Goal: Task Accomplishment & Management: Manage account settings

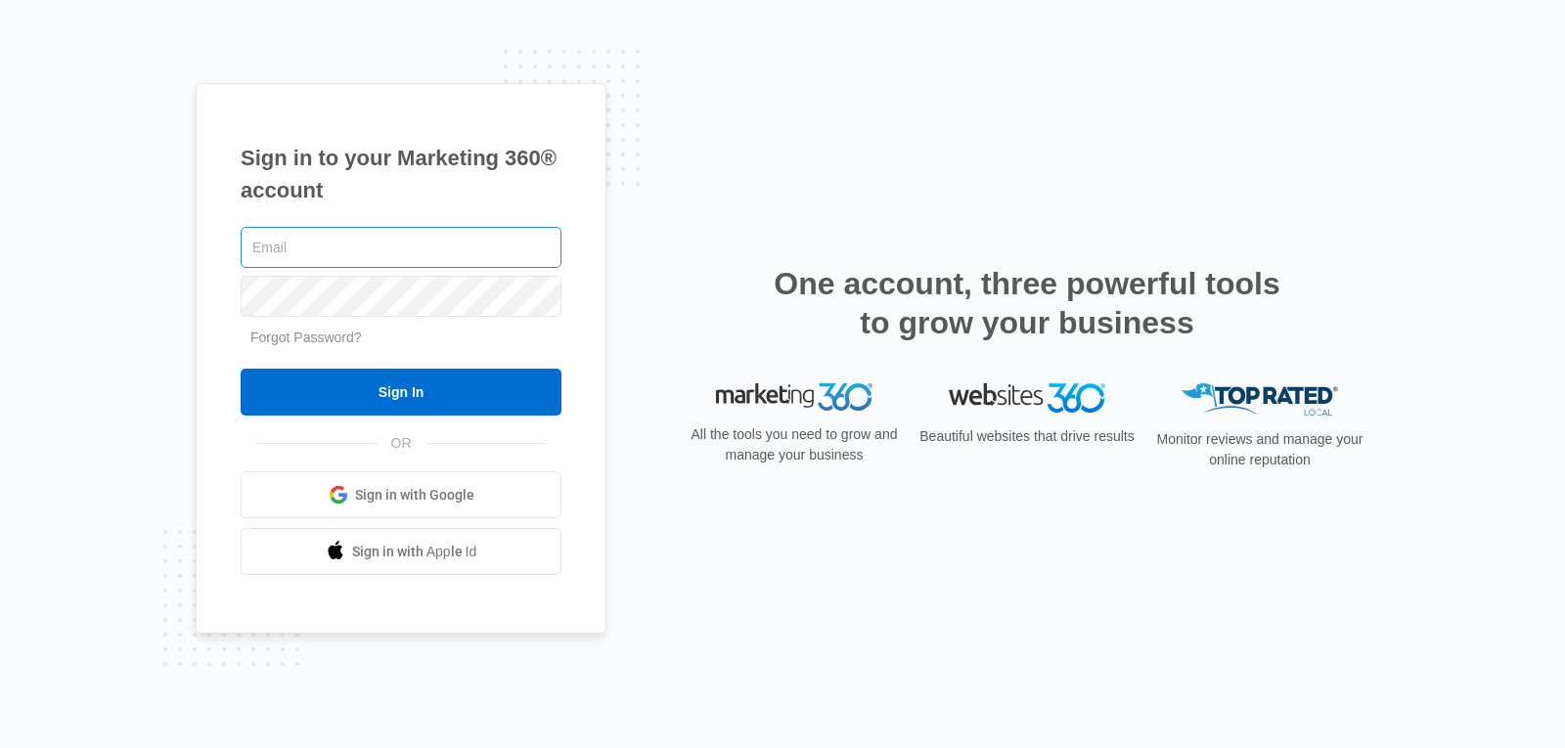
click at [486, 251] on input "text" at bounding box center [401, 247] width 321 height 41
click at [361, 247] on input "text" at bounding box center [401, 247] width 321 height 41
type input "[EMAIL_ADDRESS][DOMAIN_NAME]"
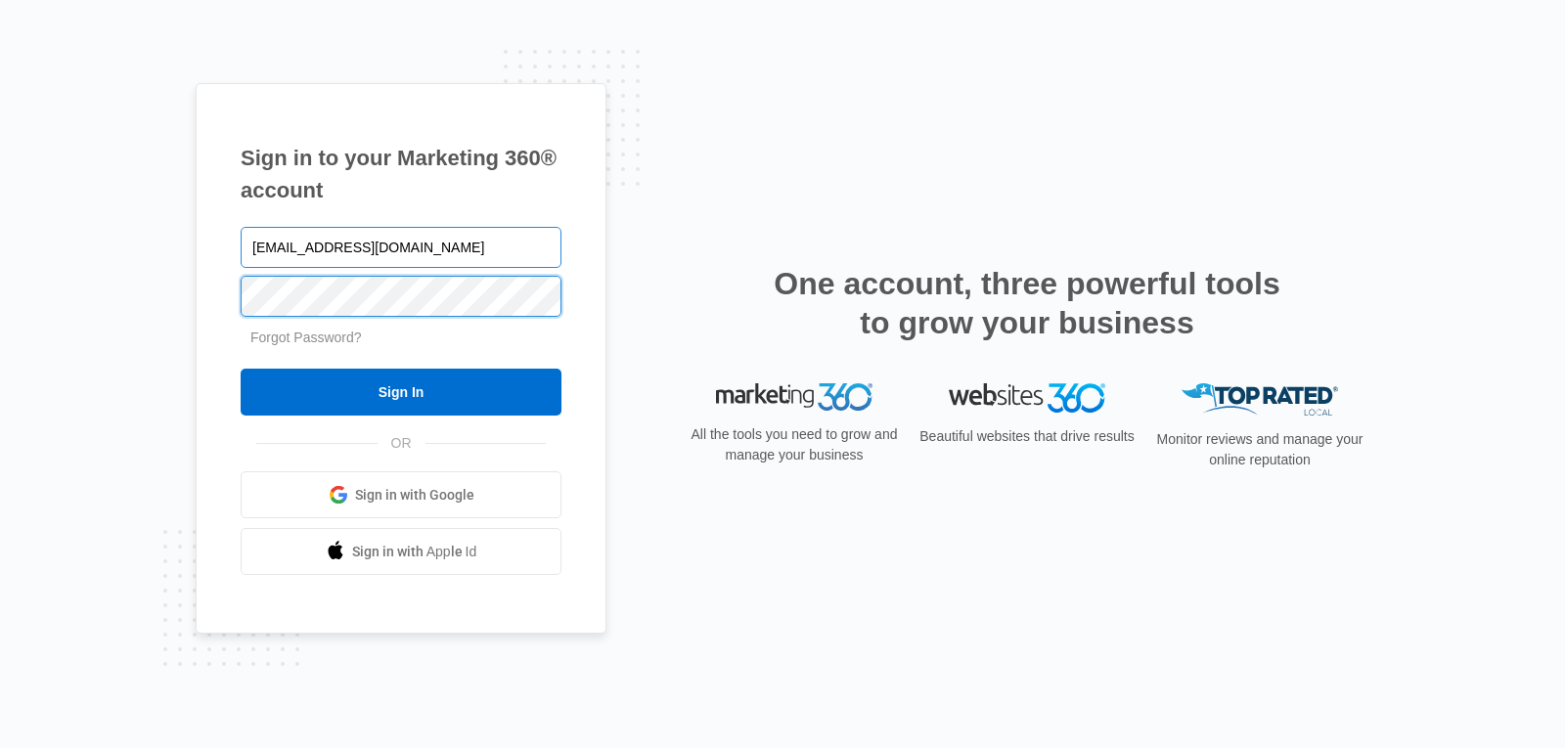
click at [241, 369] on input "Sign In" at bounding box center [401, 392] width 321 height 47
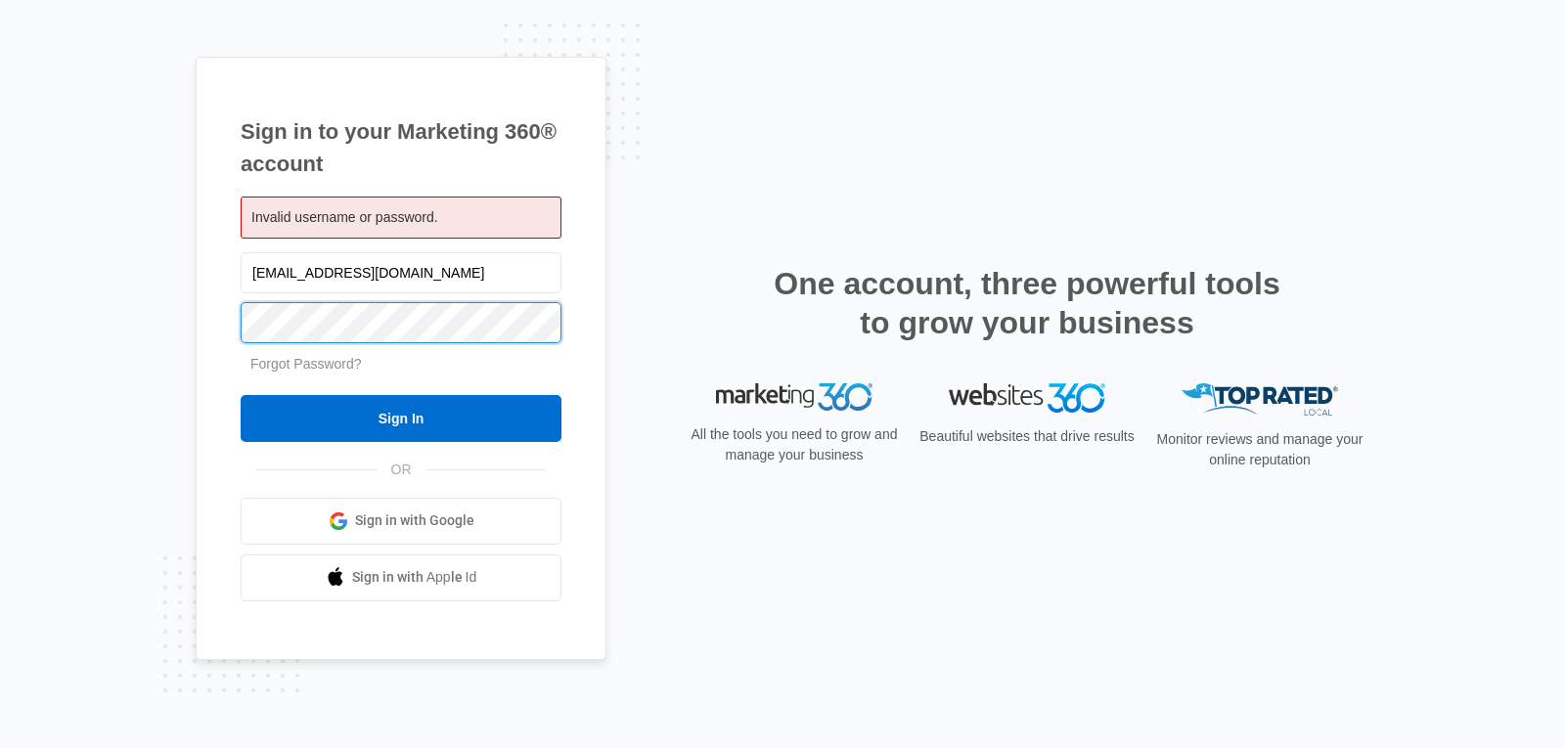
click at [241, 395] on input "Sign In" at bounding box center [401, 418] width 321 height 47
click at [298, 362] on link "Forgot Password?" at bounding box center [306, 364] width 112 height 16
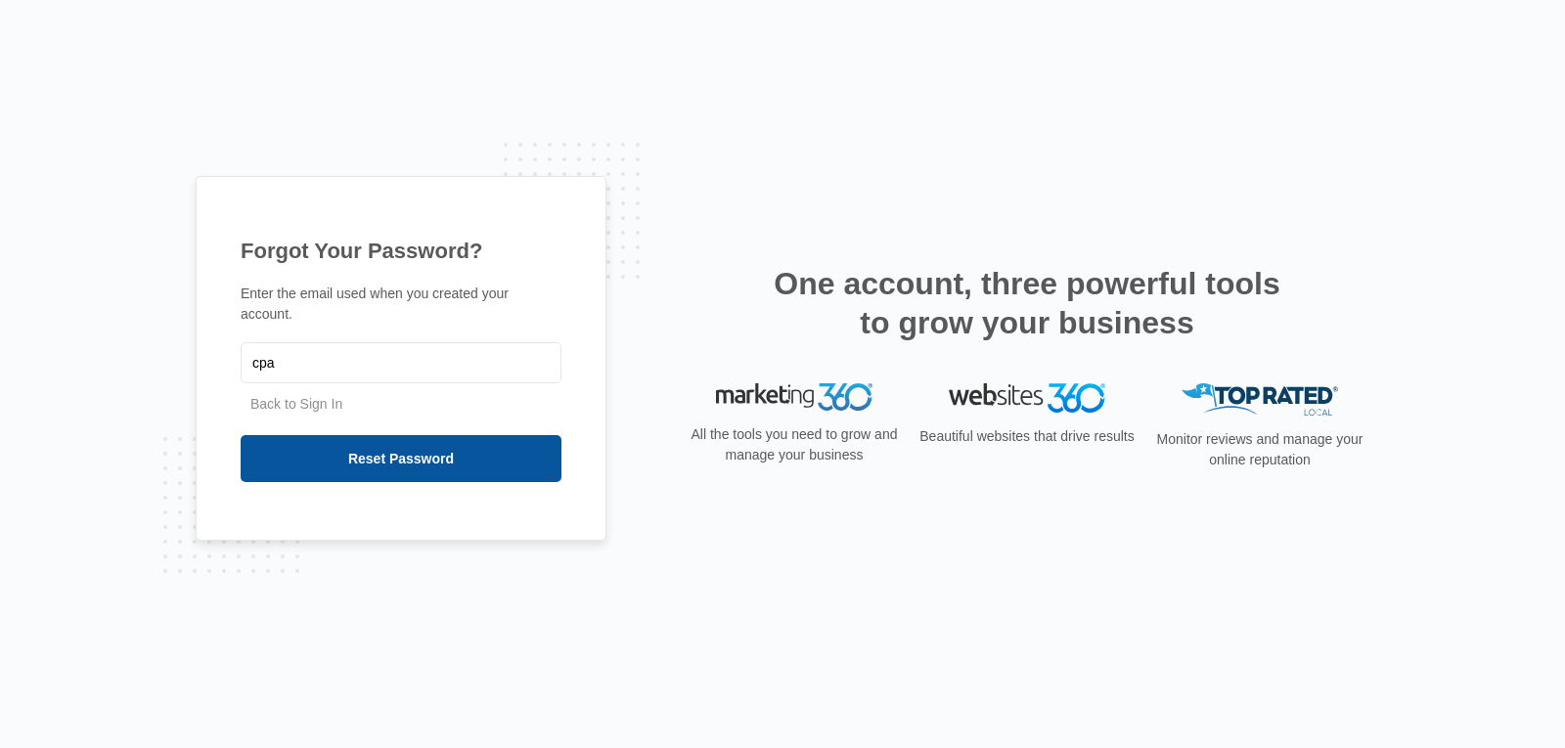
type input "[EMAIL_ADDRESS][DOMAIN_NAME]"
click at [389, 451] on input "Reset Password" at bounding box center [401, 458] width 321 height 47
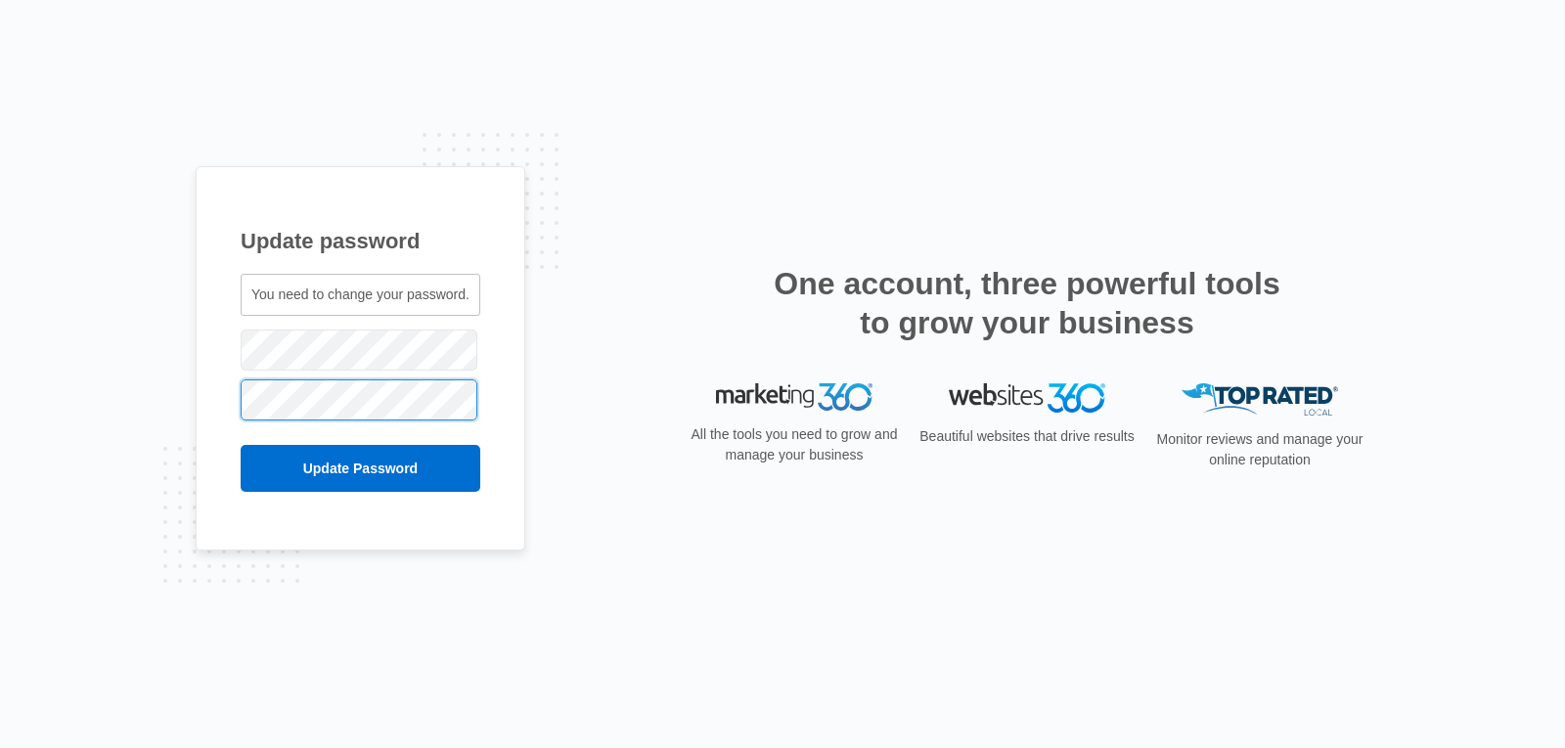
click at [241, 445] on input "Update Password" at bounding box center [361, 468] width 240 height 47
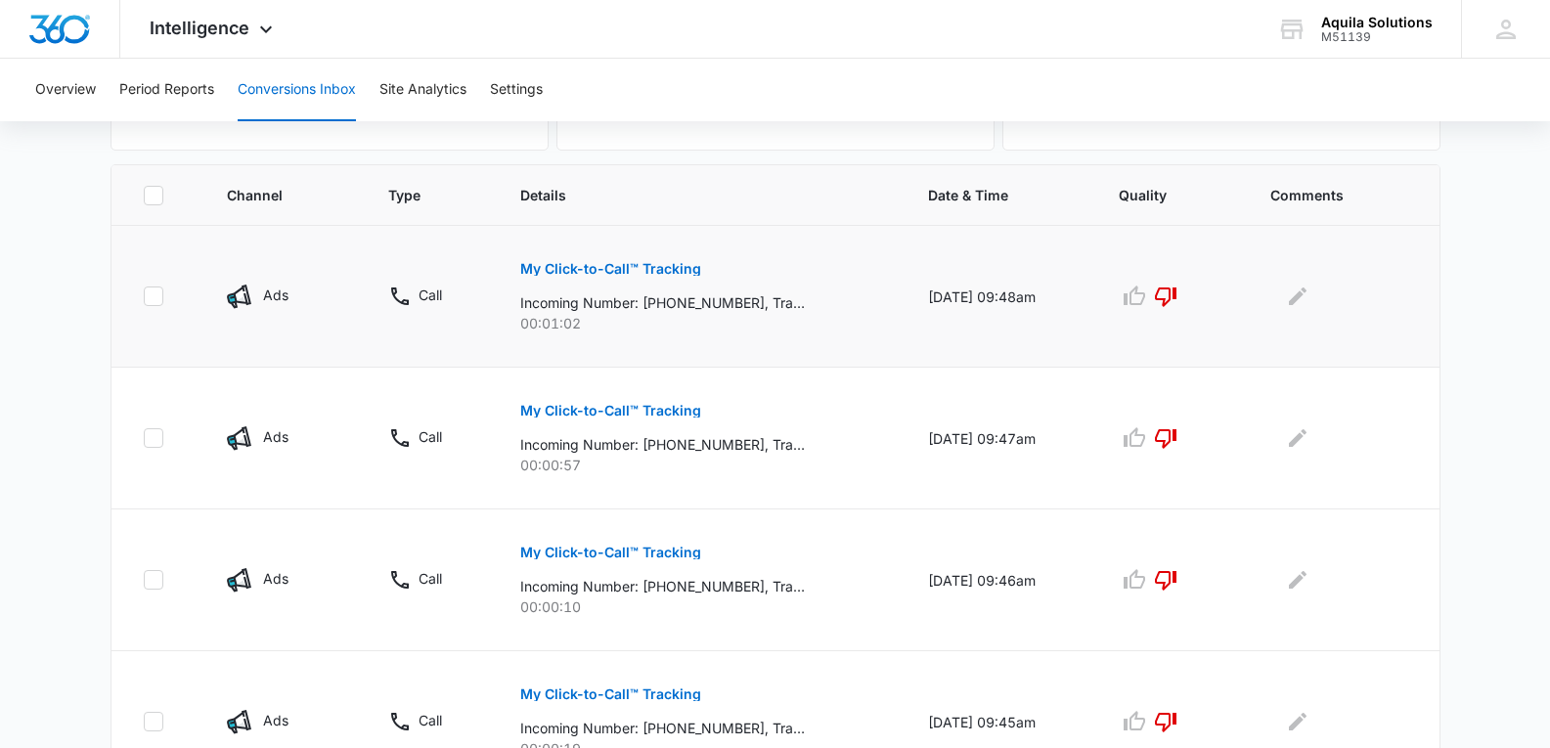
scroll to position [391, 0]
click at [616, 265] on p "My Click-to-Call™ Tracking" at bounding box center [610, 268] width 181 height 14
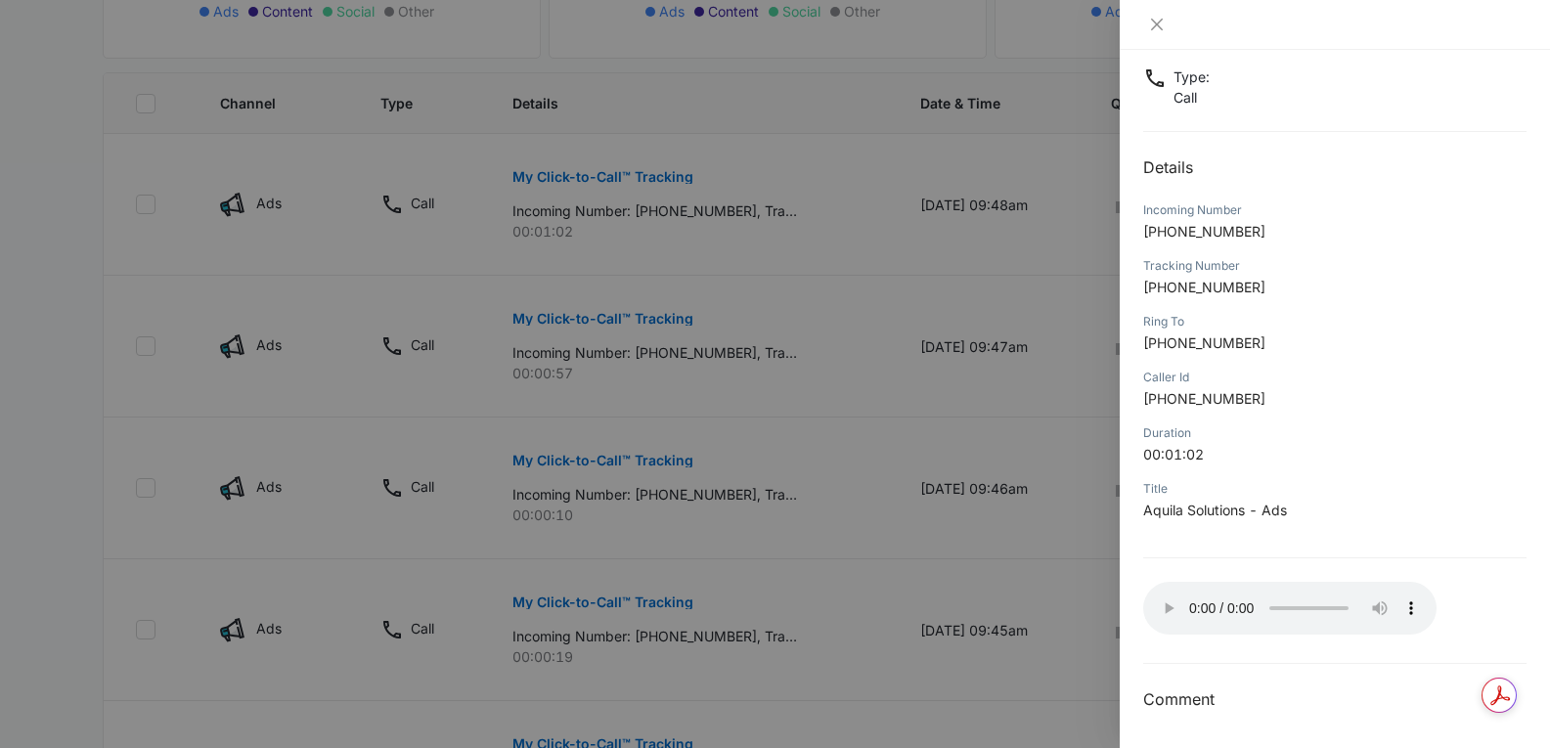
scroll to position [587, 0]
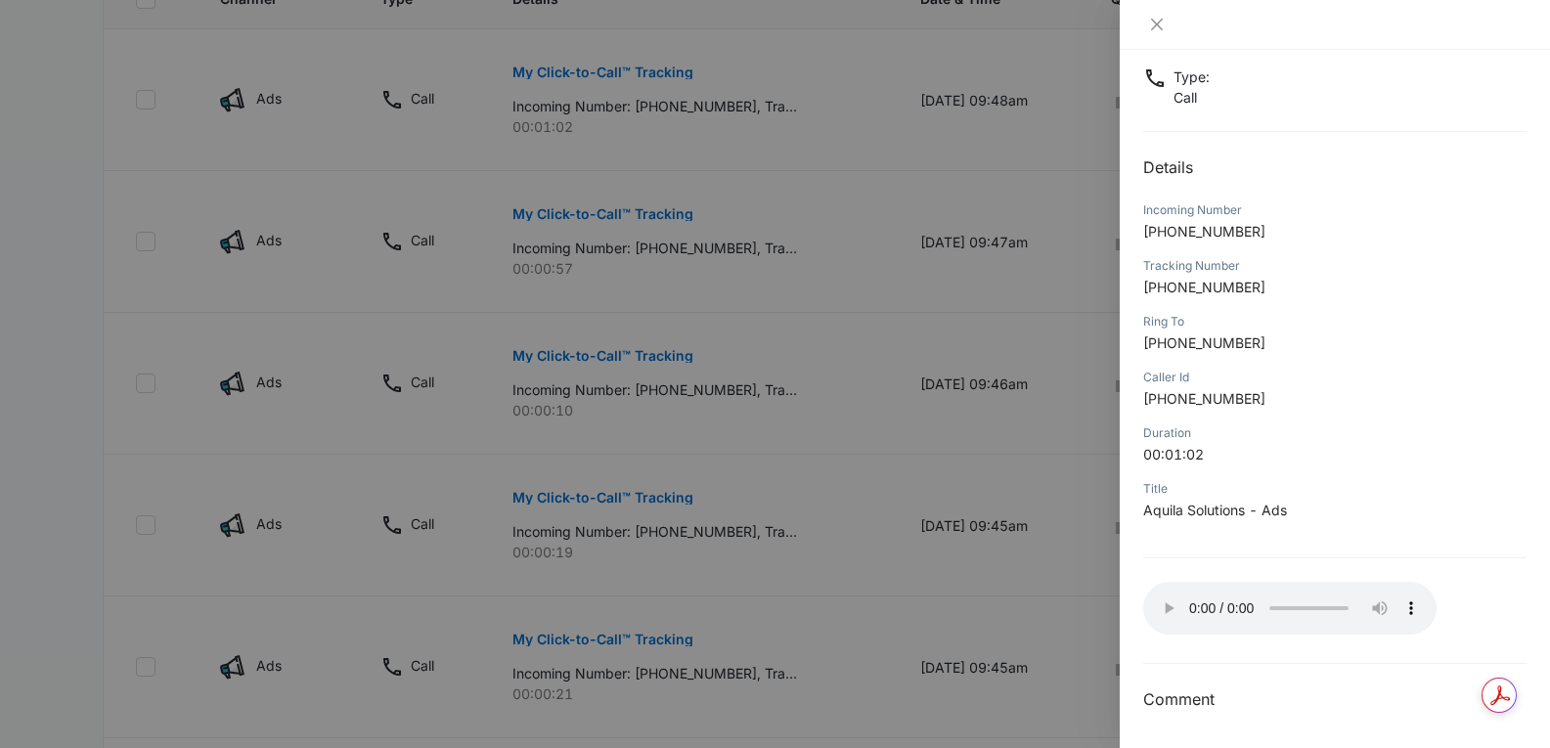
click at [1319, 355] on div "Ring To [PHONE_NUMBER]" at bounding box center [1334, 339] width 383 height 56
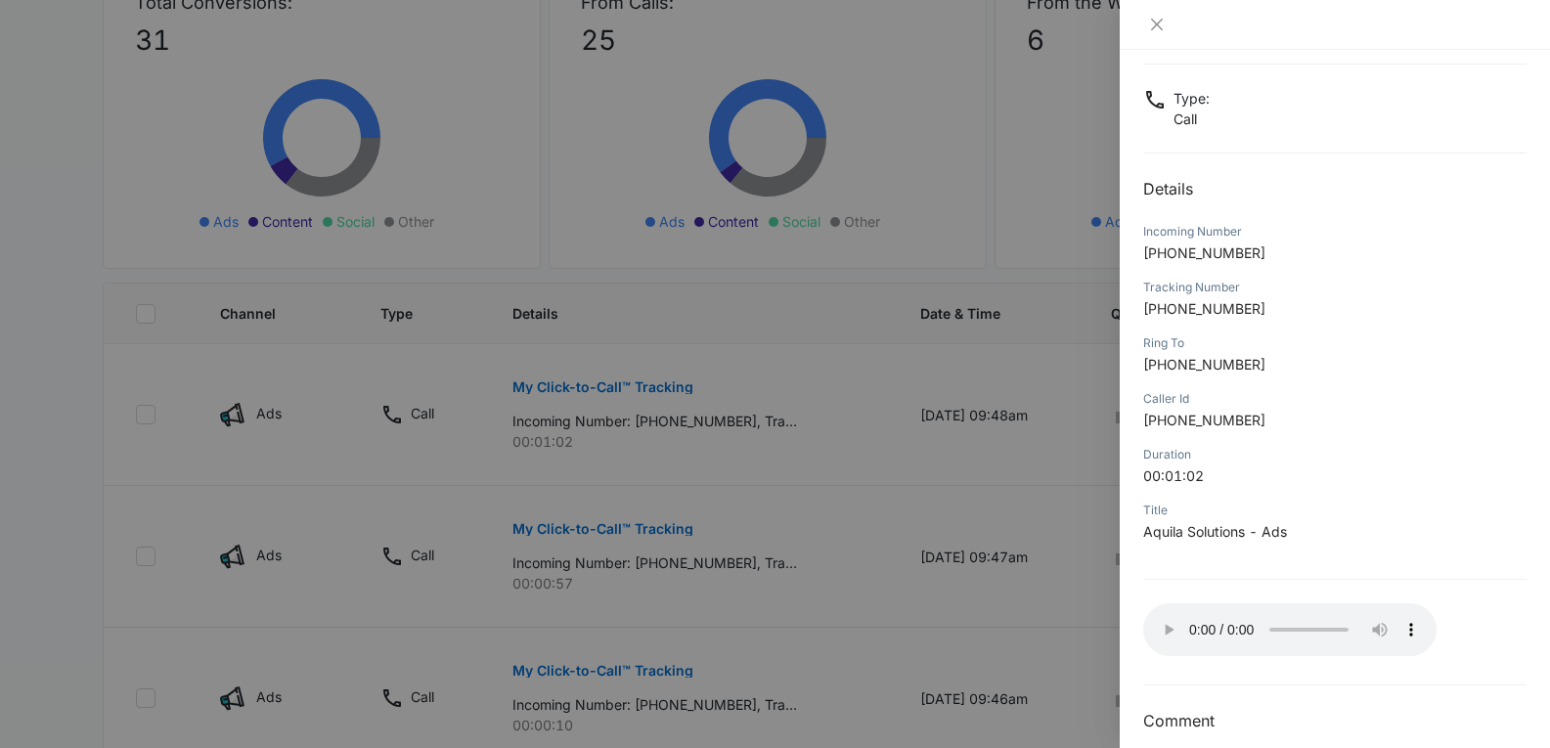
scroll to position [391, 0]
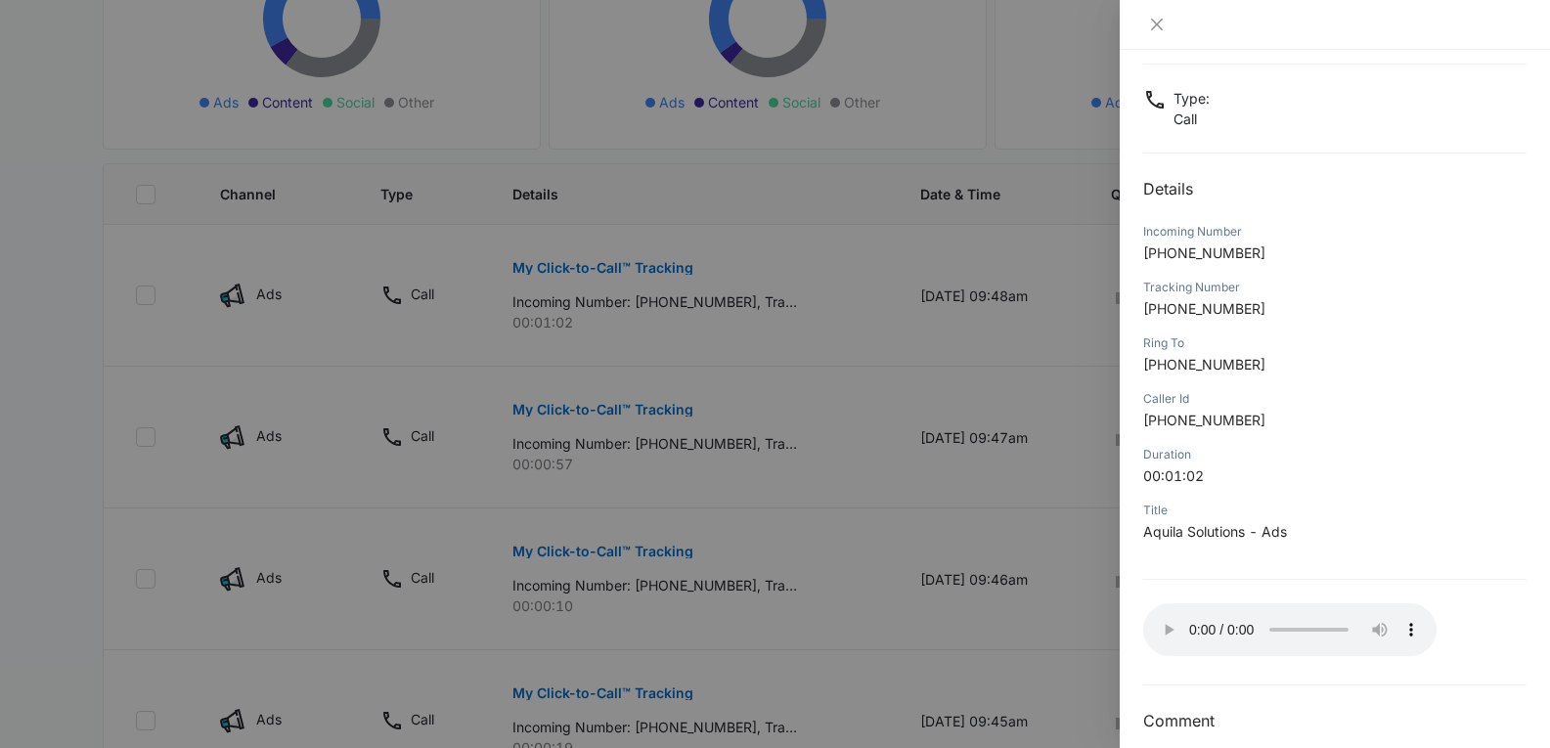
click at [747, 362] on div at bounding box center [775, 374] width 1550 height 748
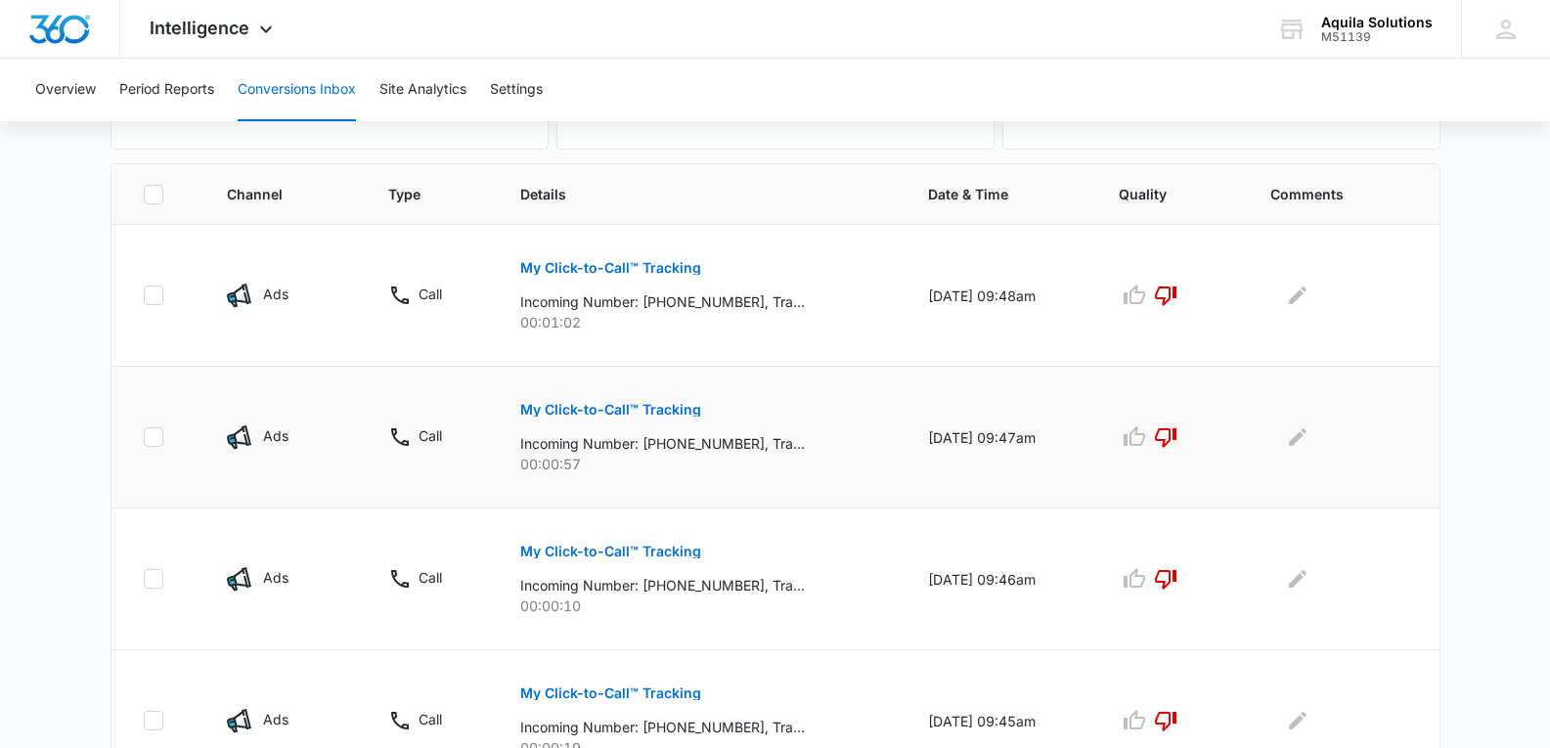
click at [588, 420] on button "My Click-to-Call™ Tracking" at bounding box center [610, 409] width 181 height 47
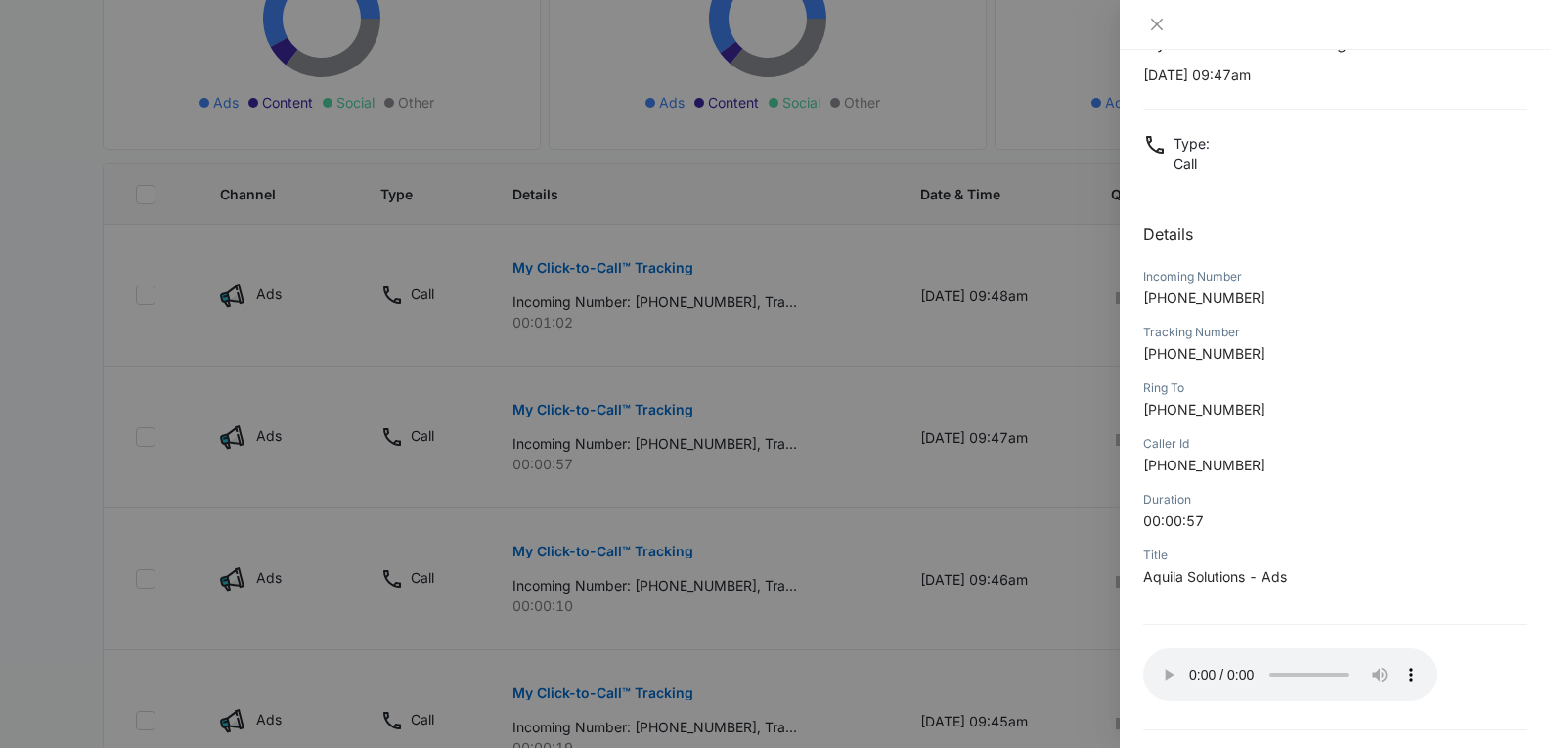
scroll to position [98, 0]
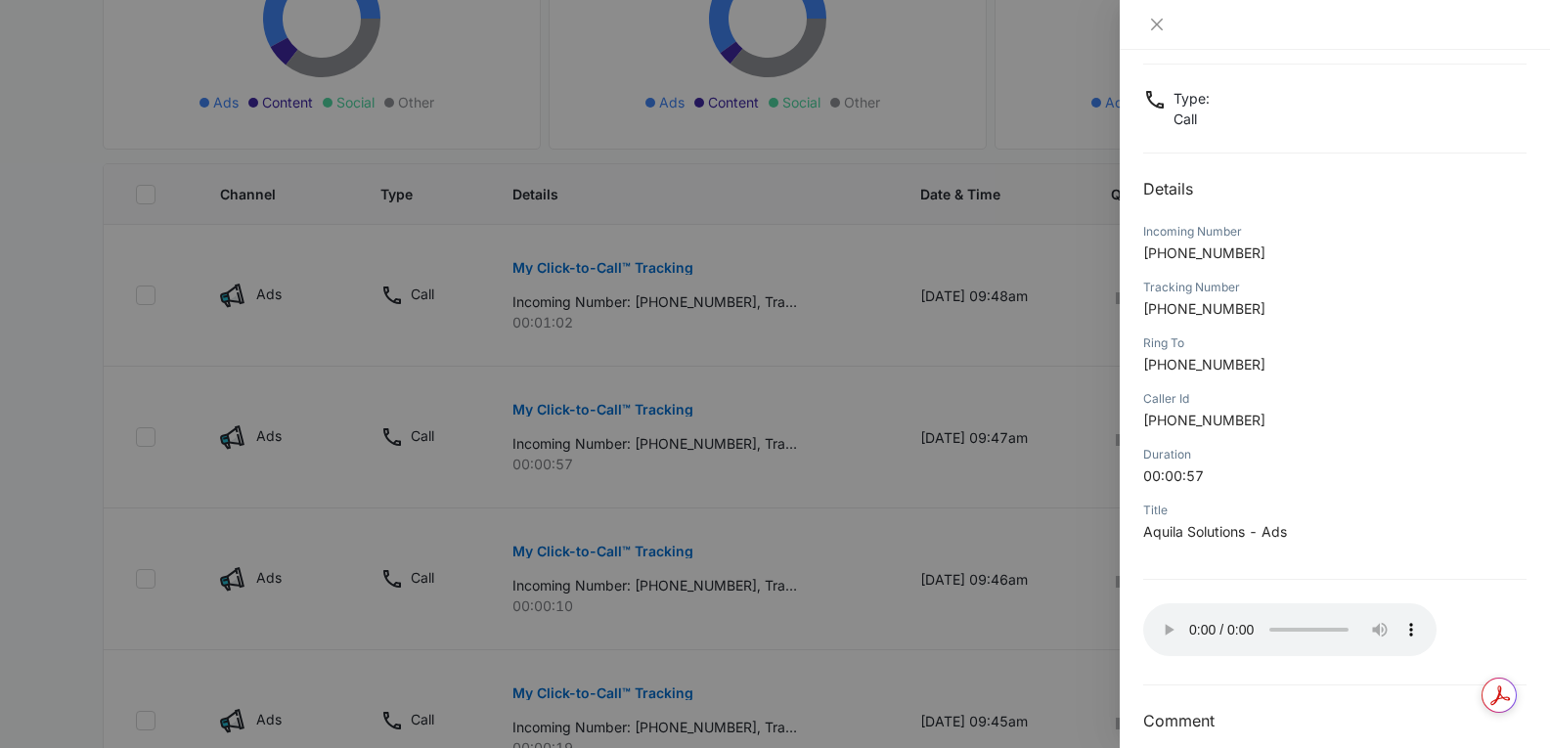
click at [257, 353] on div at bounding box center [775, 374] width 1550 height 748
